Goal: Transaction & Acquisition: Purchase product/service

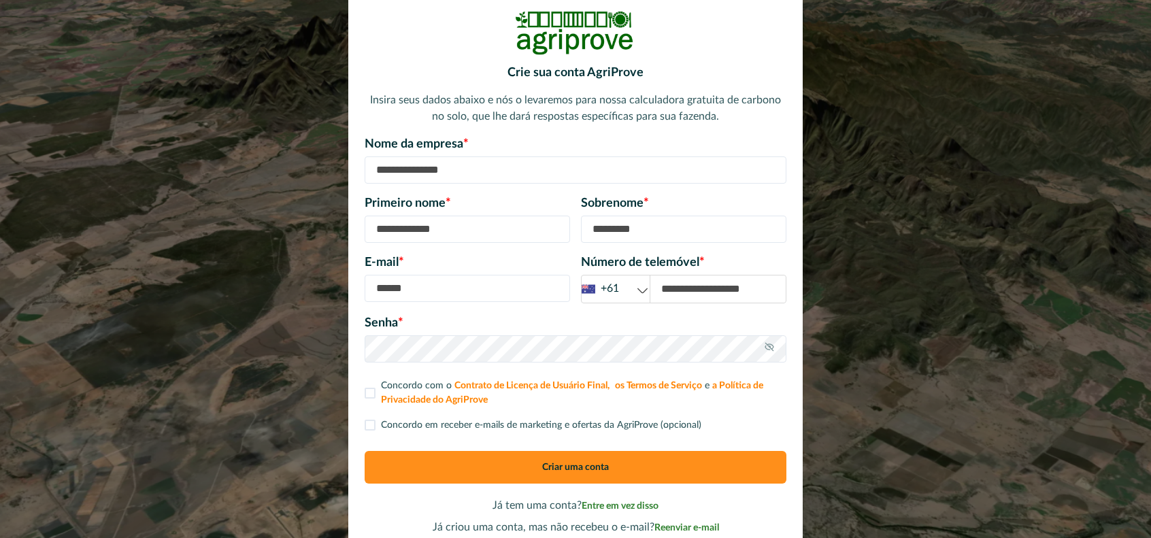
scroll to position [18, 0]
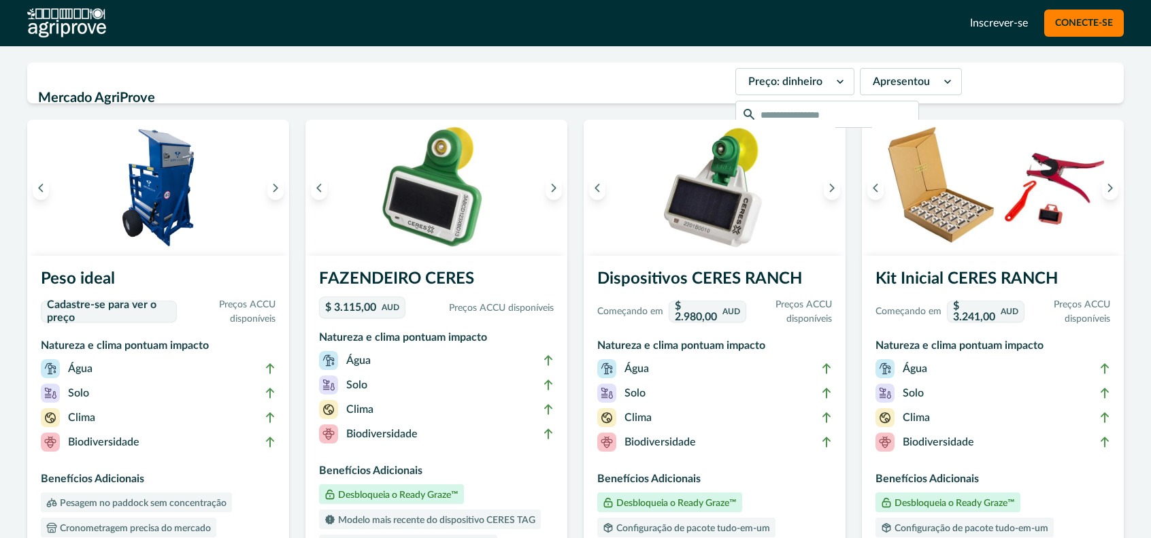
click at [406, 281] on font "FAZENDEIRO CERES" at bounding box center [396, 279] width 155 height 16
